Goal: Information Seeking & Learning: Understand process/instructions

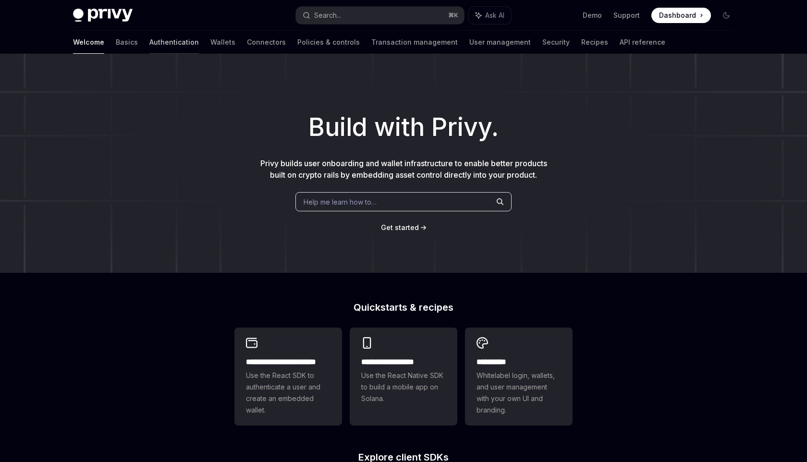
click at [149, 42] on link "Authentication" at bounding box center [173, 42] width 49 height 23
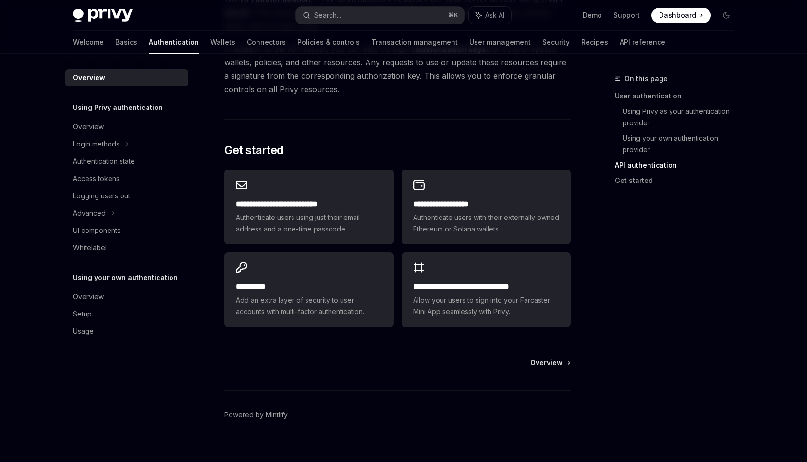
scroll to position [744, 0]
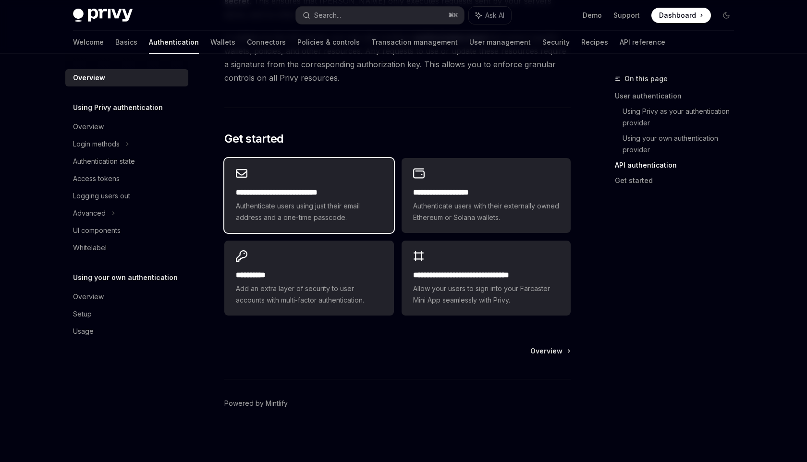
click at [325, 201] on span "Authenticate users using just their email address and a one-time passcode." at bounding box center [309, 211] width 146 height 23
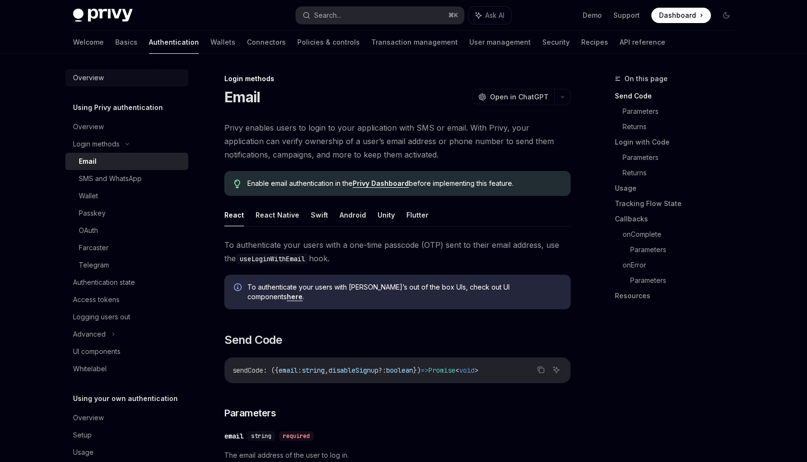
click at [112, 81] on div "Overview" at bounding box center [128, 78] width 110 height 12
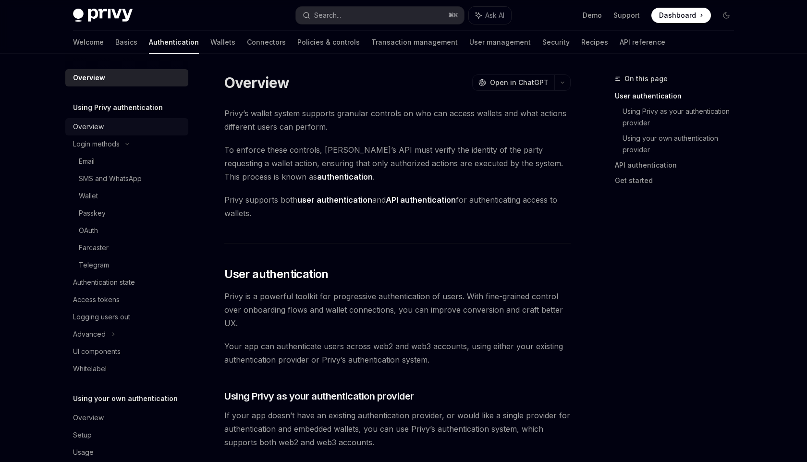
click at [120, 128] on div "Overview" at bounding box center [128, 127] width 110 height 12
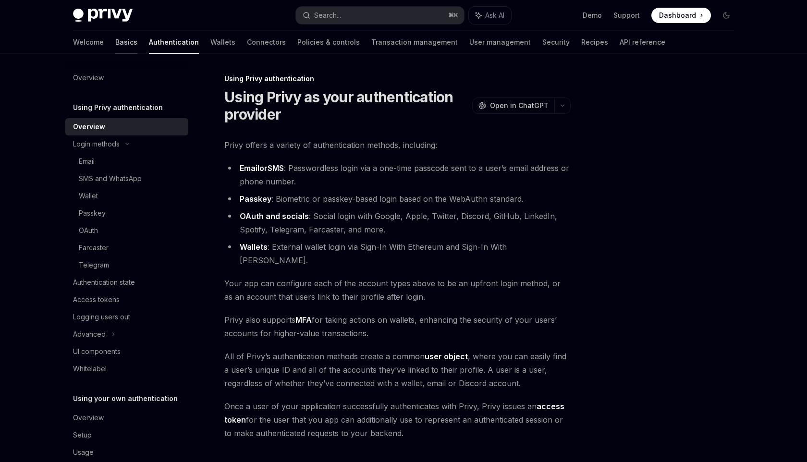
click at [115, 47] on link "Basics" at bounding box center [126, 42] width 22 height 23
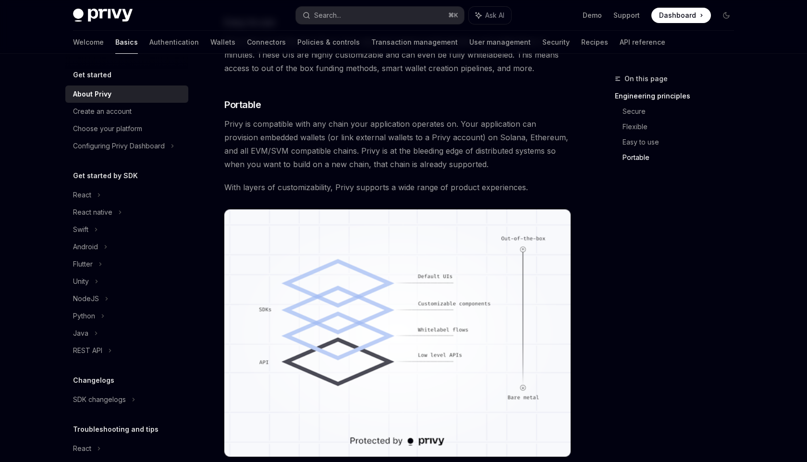
scroll to position [795, 0]
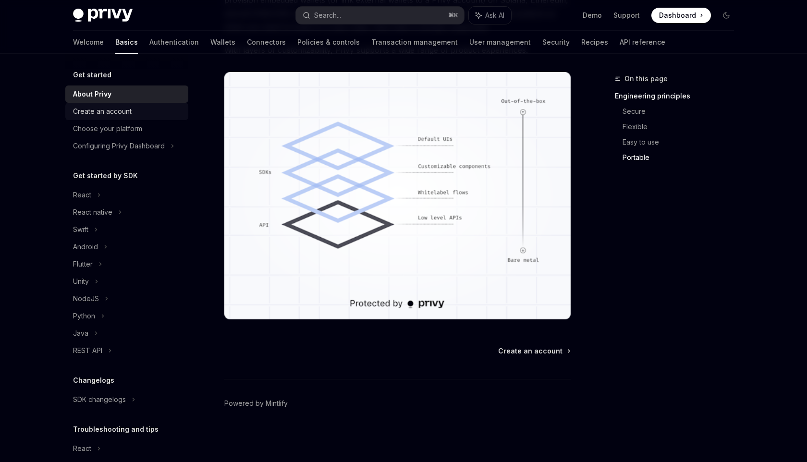
click at [137, 113] on div "Create an account" at bounding box center [128, 112] width 110 height 12
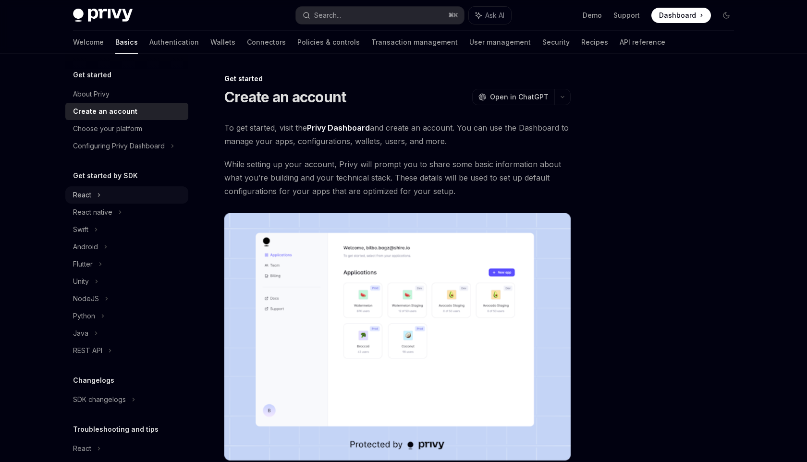
click at [98, 197] on icon at bounding box center [99, 195] width 4 height 12
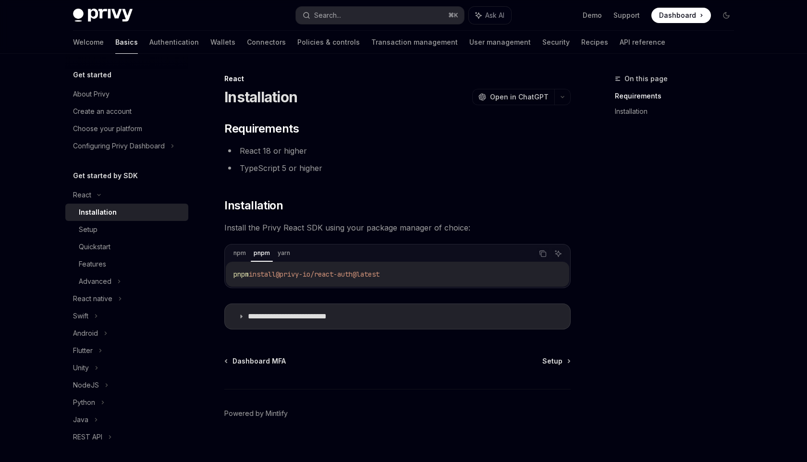
click at [404, 275] on code "pnpm install @privy-io/react-auth@latest" at bounding box center [397, 275] width 328 height 12
click at [539, 256] on icon "Copy the contents from the code block" at bounding box center [543, 254] width 8 height 8
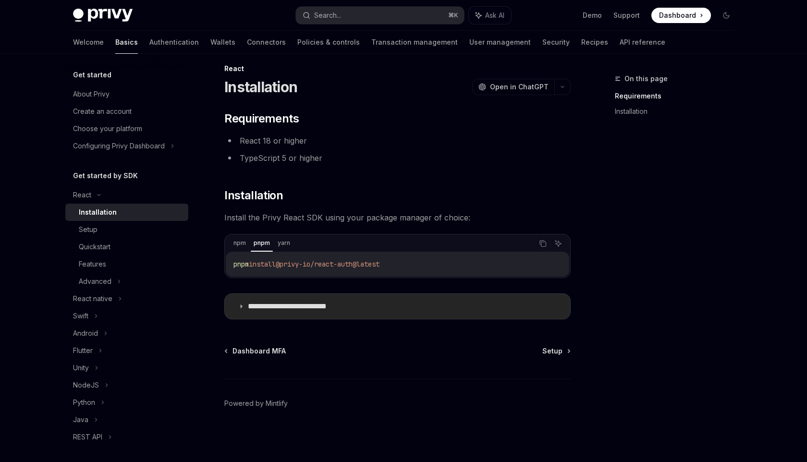
click at [242, 303] on summary "**********" at bounding box center [397, 306] width 345 height 25
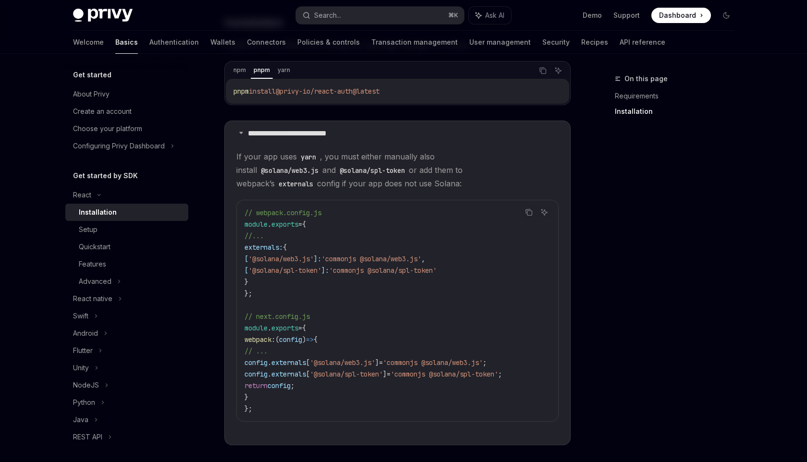
scroll to position [185, 0]
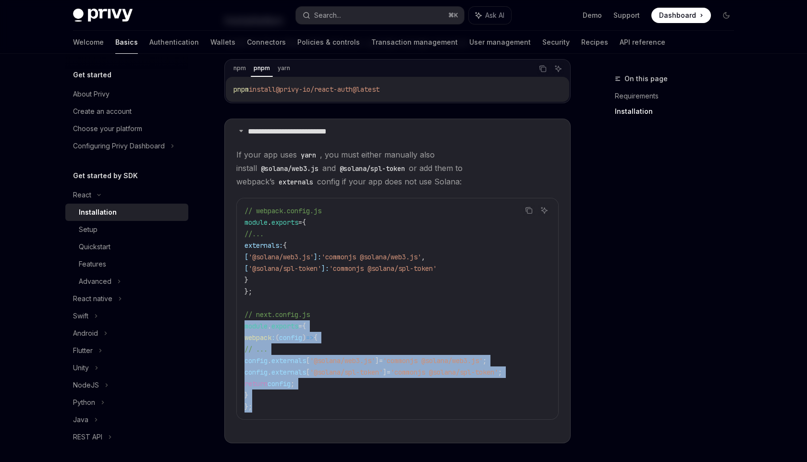
drag, startPoint x: 243, startPoint y: 326, endPoint x: 313, endPoint y: 405, distance: 106.2
click at [313, 405] on div "// webpack.config.js module . exports = { //... externals: { [ '@solana/web3.js…" at bounding box center [397, 308] width 321 height 221
click at [313, 405] on code "// webpack.config.js module . exports = { //... externals: { [ '@solana/web3.js…" at bounding box center [398, 309] width 306 height 208
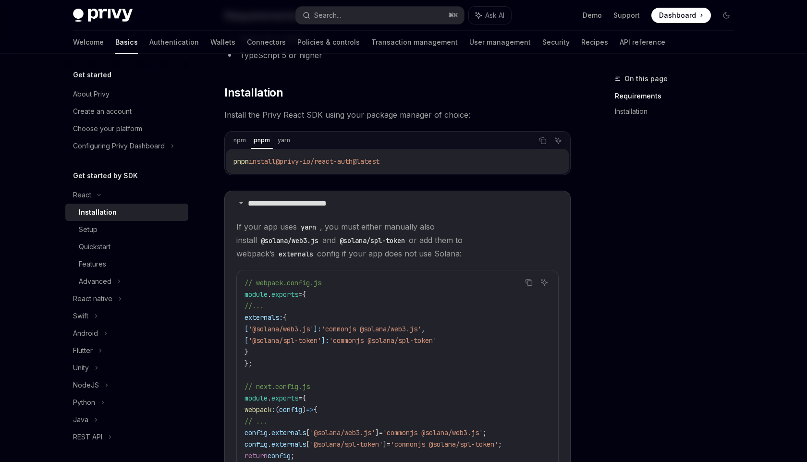
scroll to position [113, 0]
click at [244, 202] on icon at bounding box center [241, 202] width 6 height 6
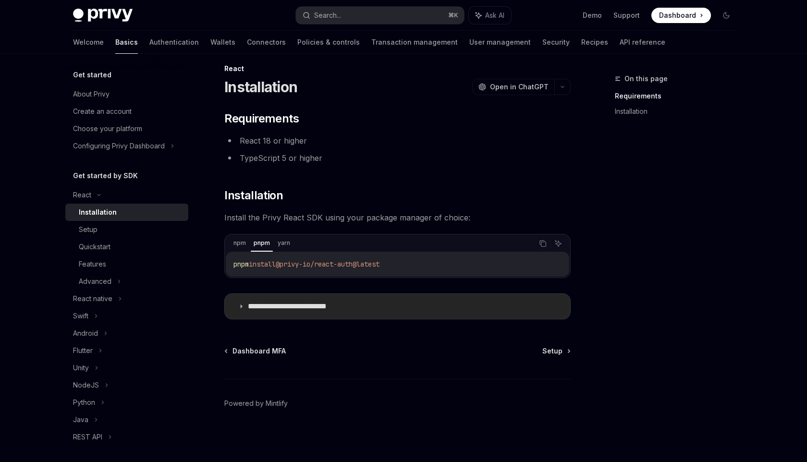
scroll to position [10, 0]
click at [551, 348] on span "Setup" at bounding box center [552, 351] width 20 height 10
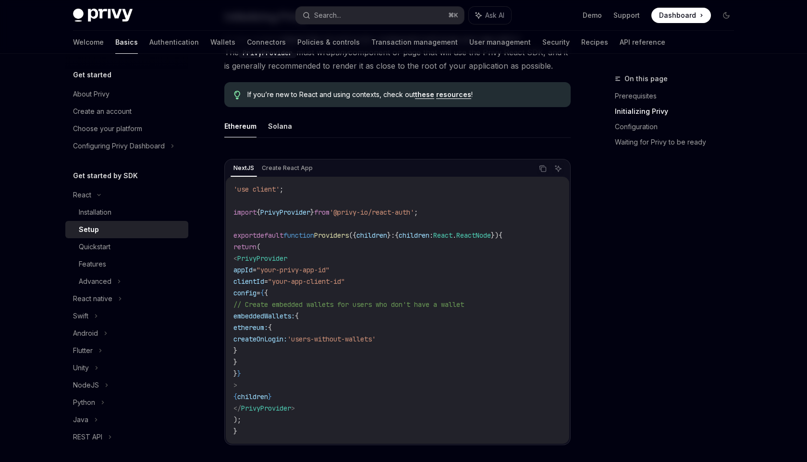
scroll to position [238, 0]
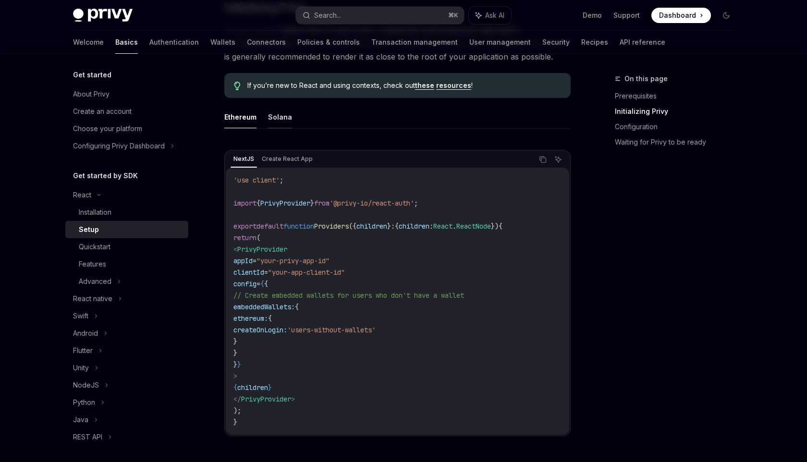
click at [269, 121] on button "Solana" at bounding box center [280, 117] width 24 height 23
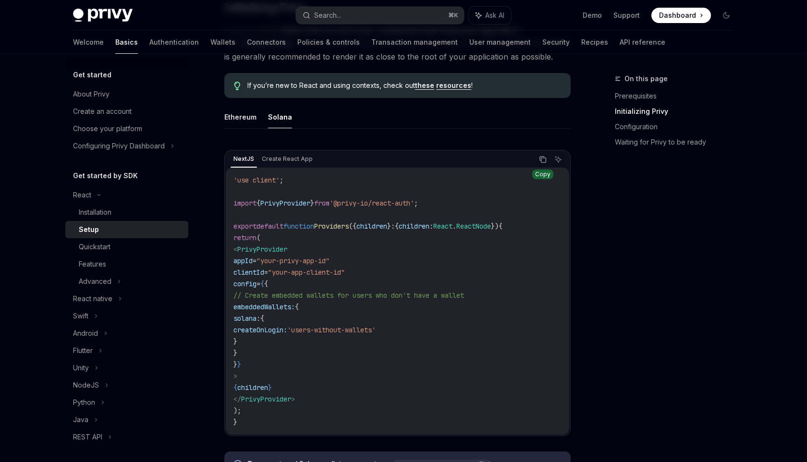
click at [545, 159] on icon "Copy the contents from the code block" at bounding box center [543, 160] width 8 height 8
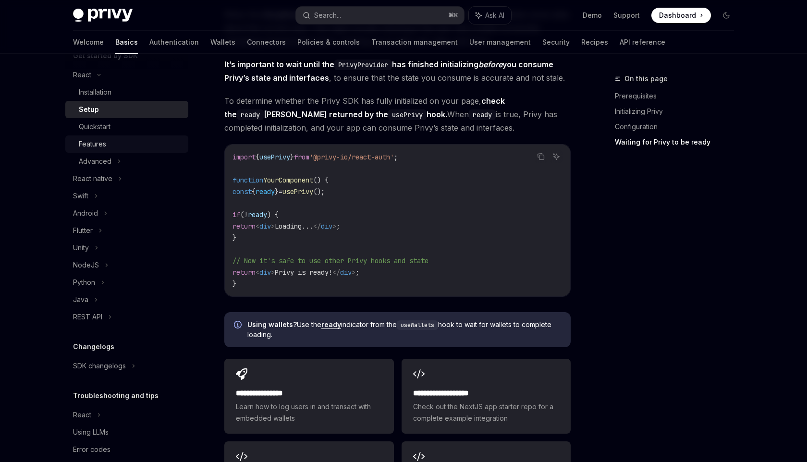
scroll to position [135, 0]
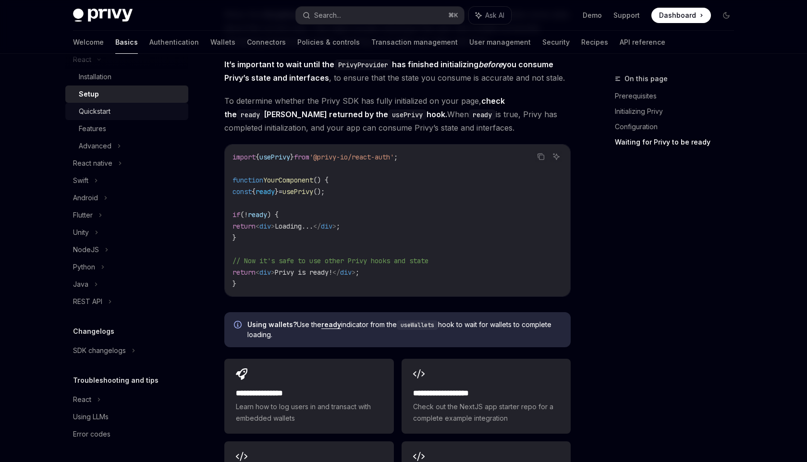
click at [96, 111] on div "Quickstart" at bounding box center [95, 112] width 32 height 12
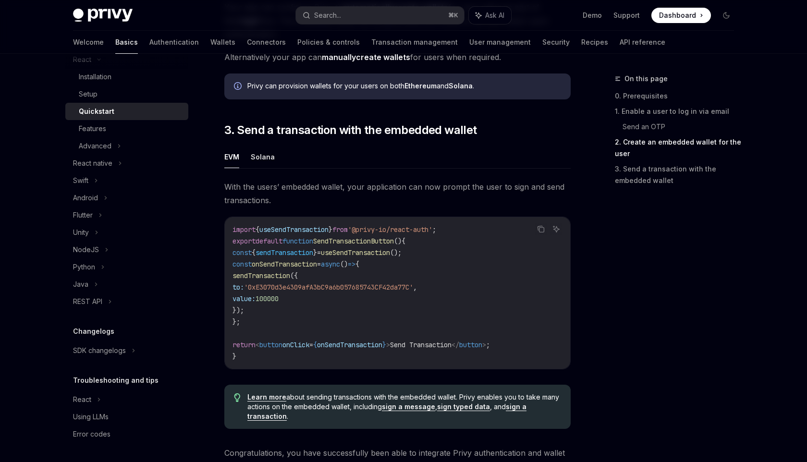
scroll to position [775, 0]
click at [210, 41] on link "Wallets" at bounding box center [222, 42] width 25 height 23
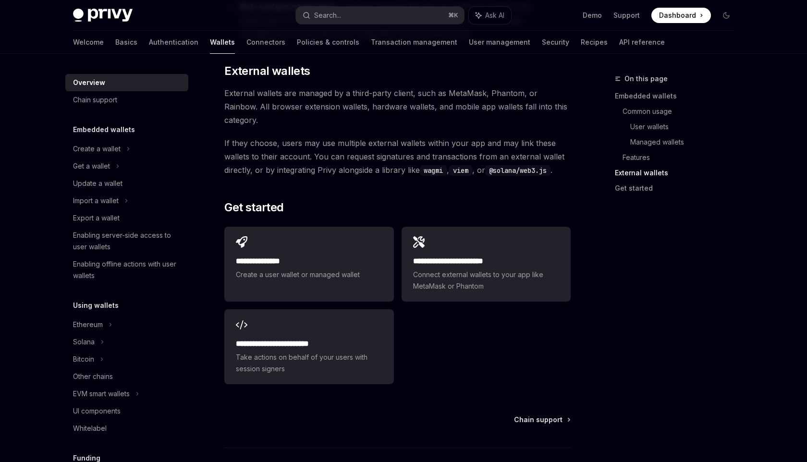
scroll to position [1450, 0]
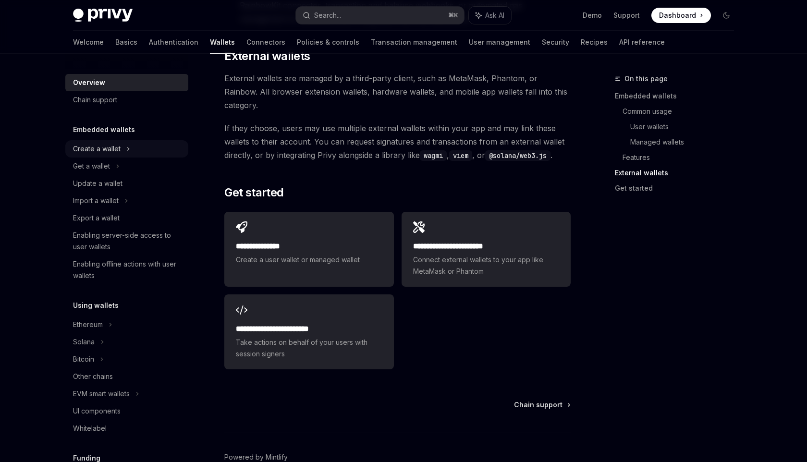
click at [113, 153] on div "Create a wallet" at bounding box center [97, 149] width 48 height 12
type textarea "*"
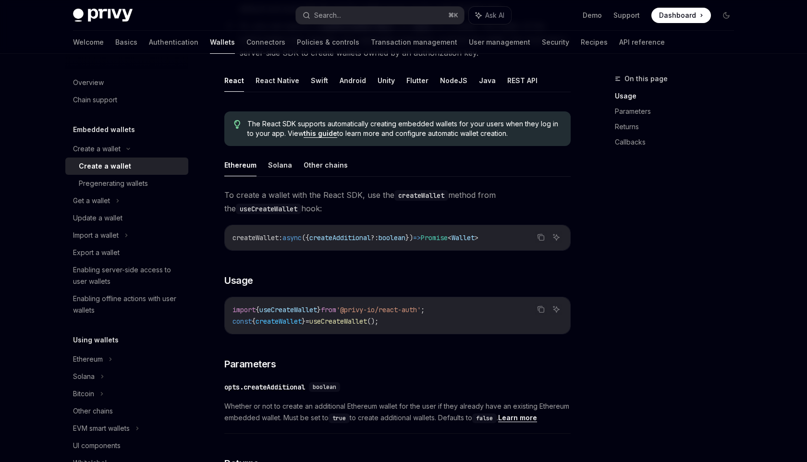
scroll to position [184, 0]
click at [115, 40] on link "Basics" at bounding box center [126, 42] width 22 height 23
